Goal: Task Accomplishment & Management: Use online tool/utility

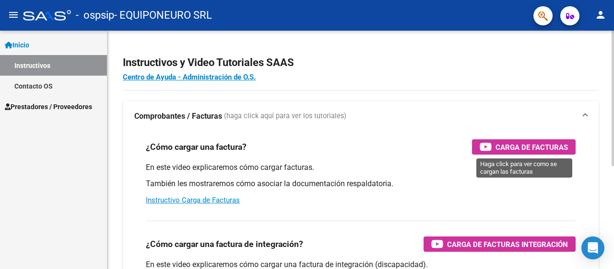
click at [537, 146] on span "Carga de Facturas" at bounding box center [531, 147] width 72 height 12
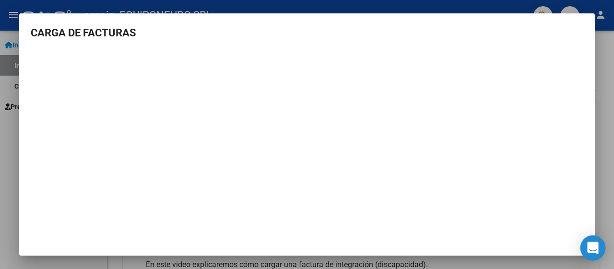
drag, startPoint x: 592, startPoint y: 249, endPoint x: 592, endPoint y: 234, distance: 15.8
click at [592, 248] on icon "Open Intercom Messenger" at bounding box center [592, 248] width 11 height 12
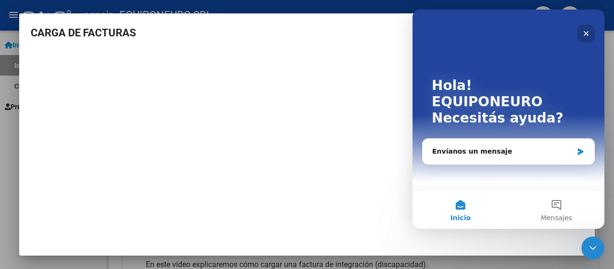
click at [585, 30] on icon "Cerrar" at bounding box center [586, 34] width 8 height 8
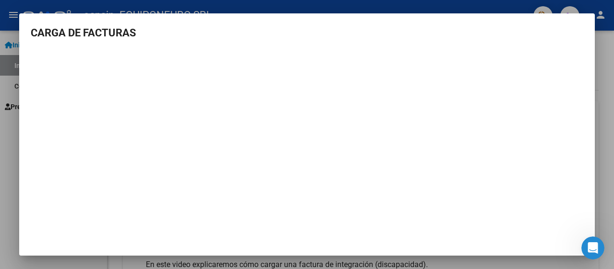
click at [573, 25] on h3 "CARGA DE FACTURAS" at bounding box center [307, 33] width 552 height 16
click at [478, 0] on div at bounding box center [307, 134] width 614 height 269
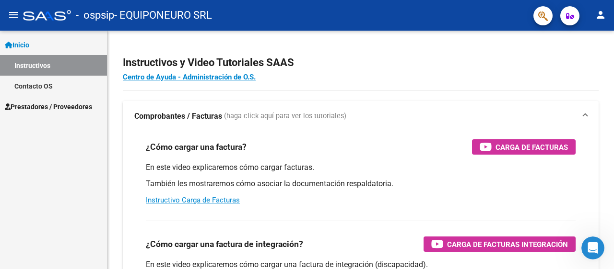
click at [29, 45] on span "Inicio" at bounding box center [17, 45] width 24 height 11
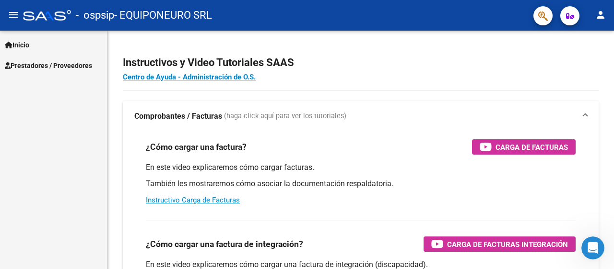
click at [36, 66] on span "Prestadores / Proveedores" at bounding box center [48, 65] width 87 height 11
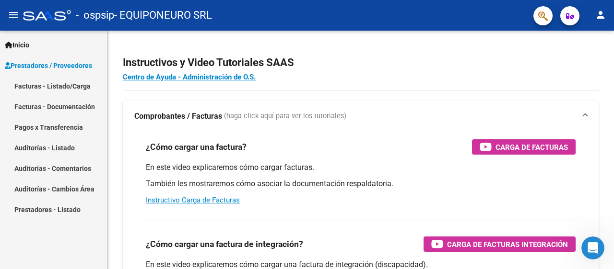
click at [33, 65] on span "Prestadores / Proveedores" at bounding box center [48, 65] width 87 height 11
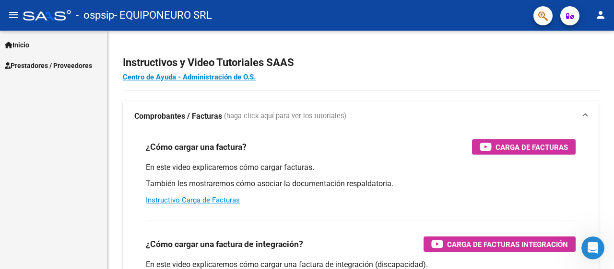
click at [31, 66] on span "Prestadores / Proveedores" at bounding box center [48, 65] width 87 height 11
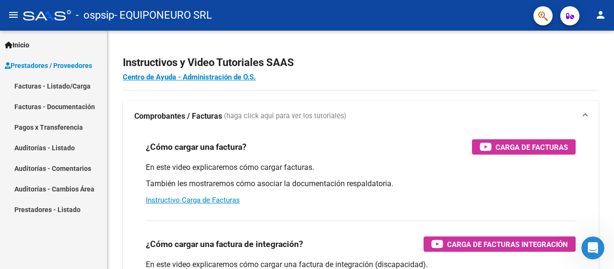
click at [53, 86] on link "Facturas - Listado/Carga" at bounding box center [53, 86] width 107 height 21
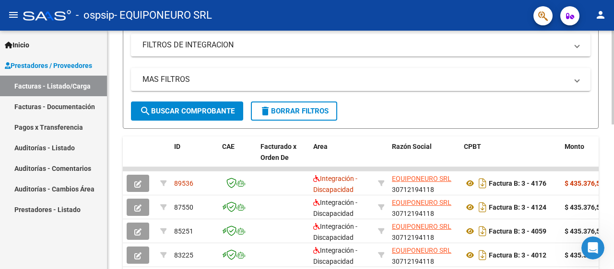
scroll to position [160, 0]
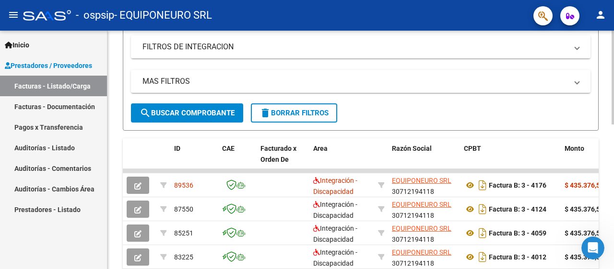
click at [606, 137] on div at bounding box center [612, 141] width 2 height 94
